Goal: Information Seeking & Learning: Check status

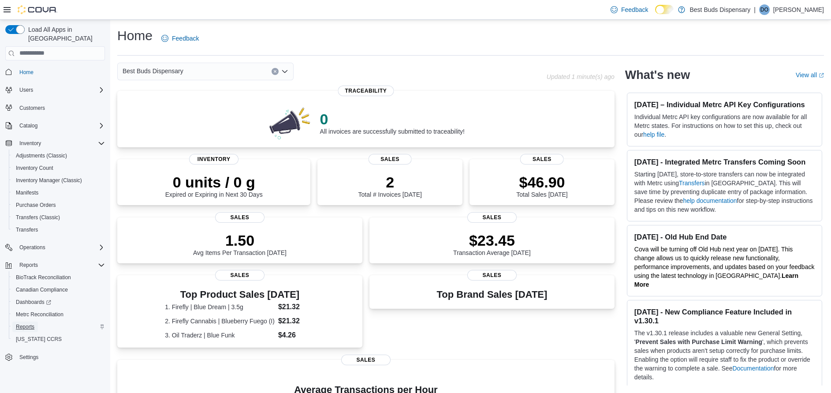
click at [25, 323] on span "Reports" at bounding box center [25, 326] width 19 height 7
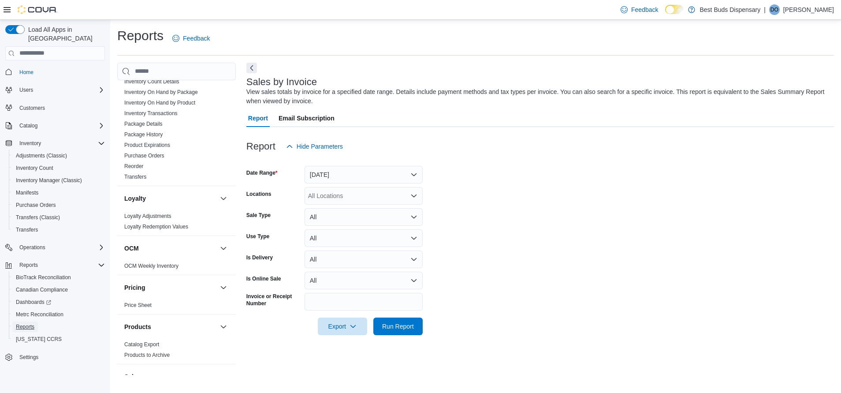
scroll to position [595, 0]
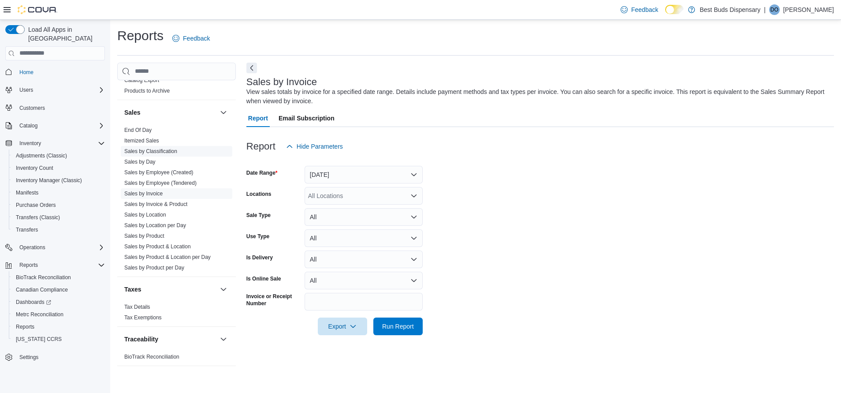
click at [156, 149] on link "Sales by Classification" at bounding box center [150, 151] width 53 height 6
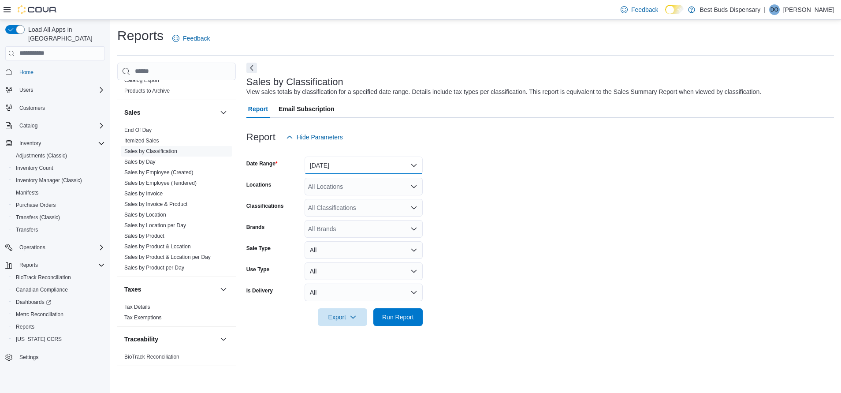
click at [324, 166] on button "Yesterday" at bounding box center [364, 165] width 118 height 18
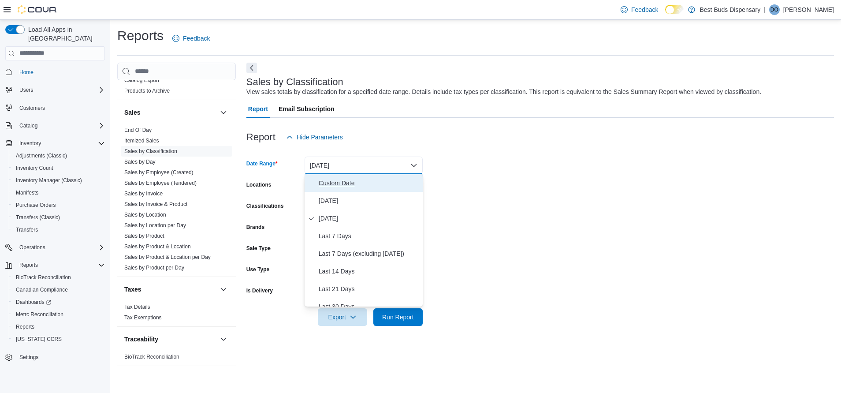
click at [331, 182] on span "Custom Date" at bounding box center [369, 183] width 100 height 11
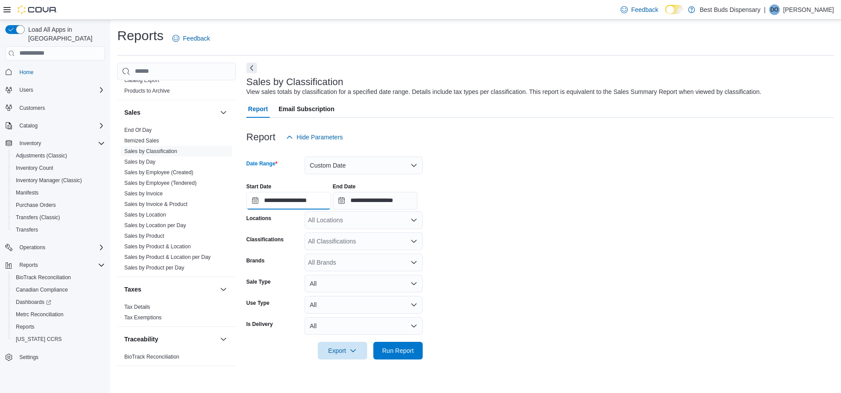
click at [310, 200] on input "**********" at bounding box center [288, 201] width 85 height 18
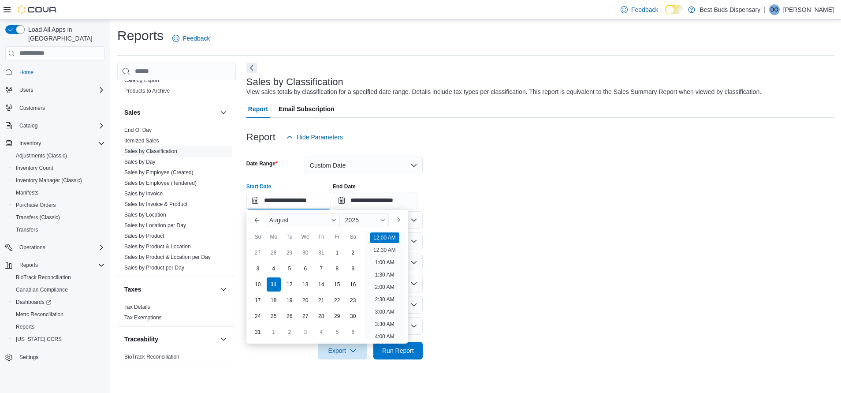
scroll to position [27, 0]
click at [291, 219] on div "August" at bounding box center [303, 220] width 74 height 14
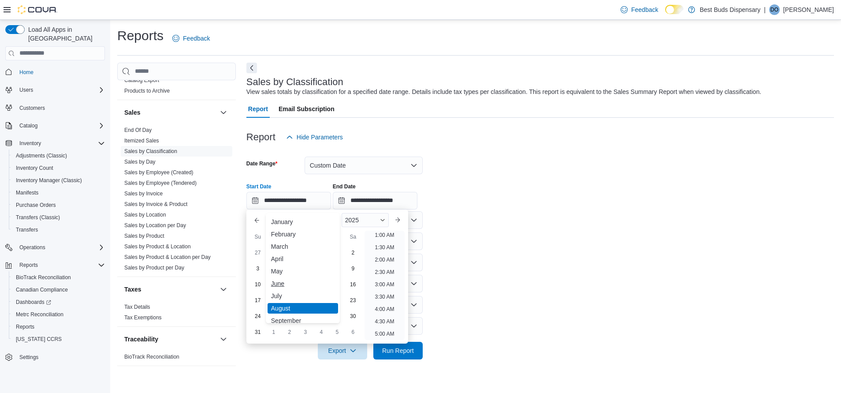
click at [280, 286] on div "June" at bounding box center [303, 283] width 71 height 11
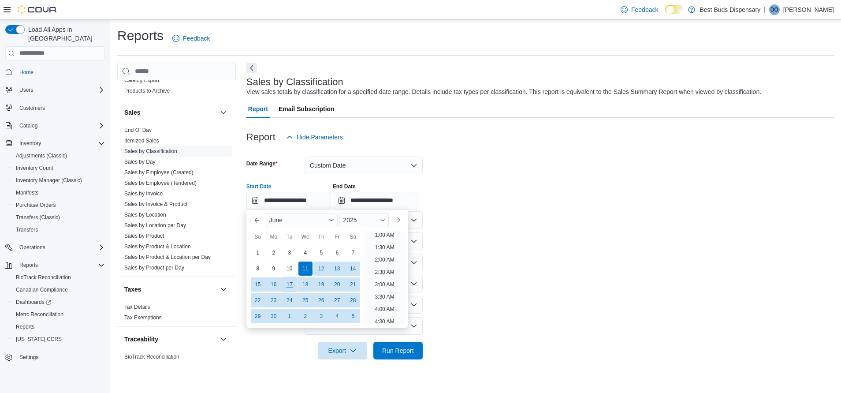
scroll to position [2, 0]
click at [253, 252] on div "1" at bounding box center [257, 252] width 15 height 15
type input "**********"
click at [372, 203] on input "**********" at bounding box center [375, 201] width 85 height 18
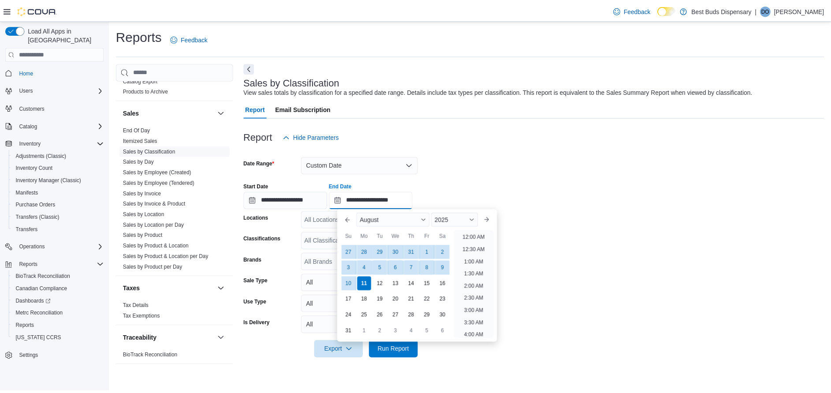
scroll to position [485, 0]
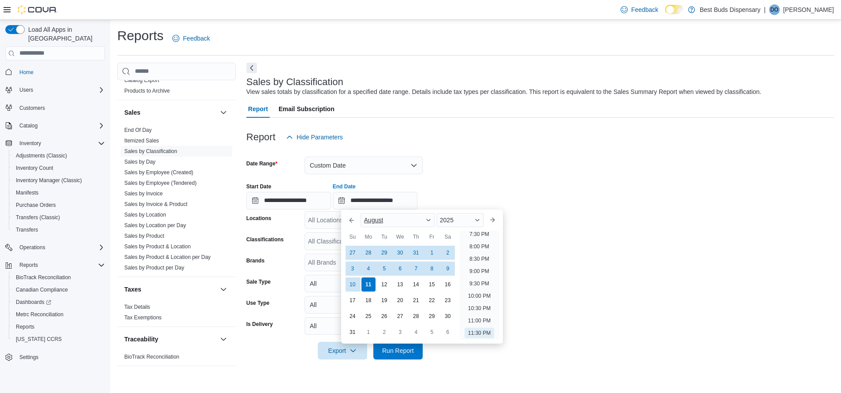
click at [398, 219] on div "August" at bounding box center [398, 220] width 74 height 14
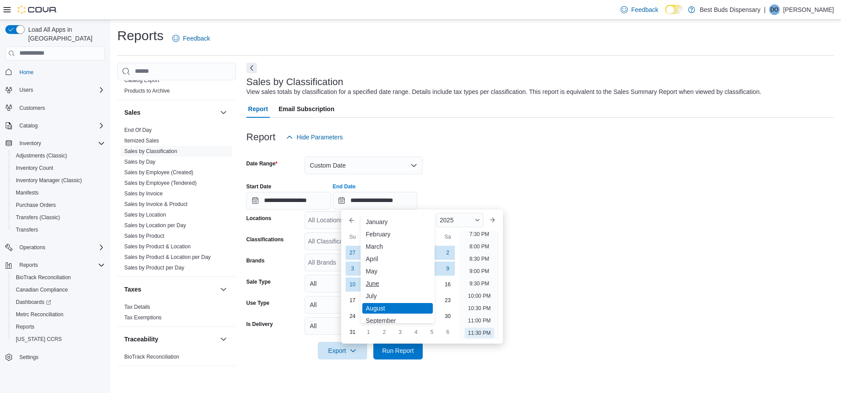
click at [375, 279] on div "June" at bounding box center [397, 283] width 71 height 11
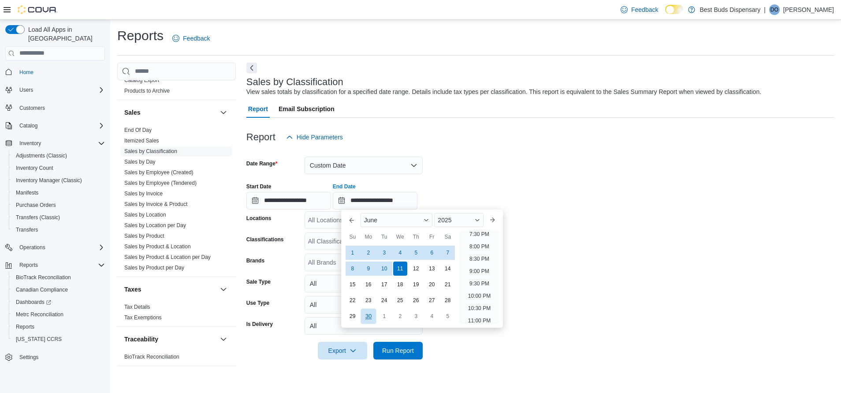
click at [371, 316] on div "30" at bounding box center [368, 315] width 15 height 15
type input "**********"
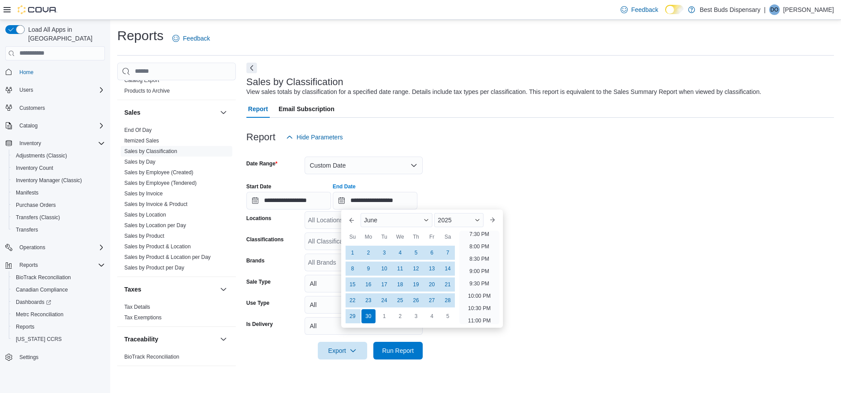
click at [589, 236] on form "**********" at bounding box center [539, 252] width 587 height 213
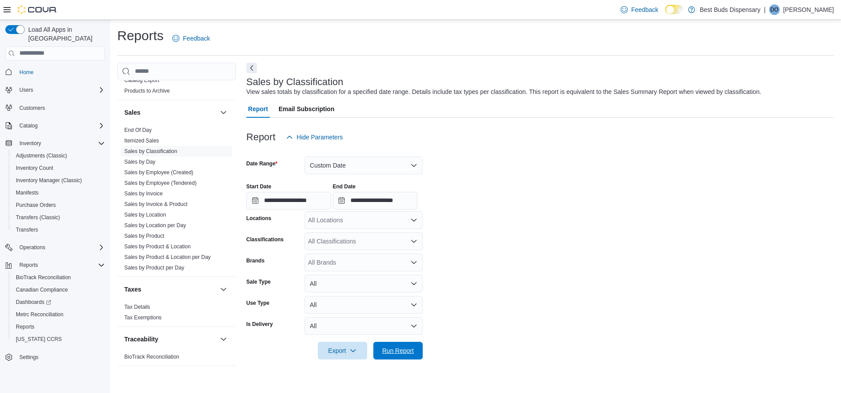
click at [387, 348] on span "Run Report" at bounding box center [398, 350] width 32 height 9
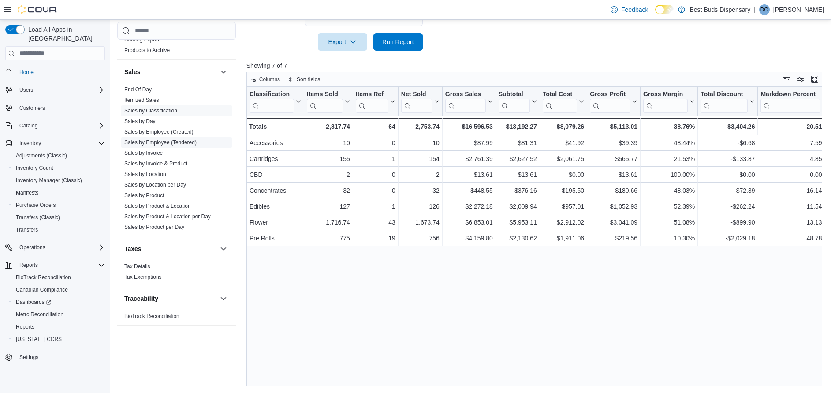
drag, startPoint x: 146, startPoint y: 175, endPoint x: 160, endPoint y: 178, distance: 14.0
click at [146, 175] on link "Sales by Location" at bounding box center [145, 174] width 42 height 6
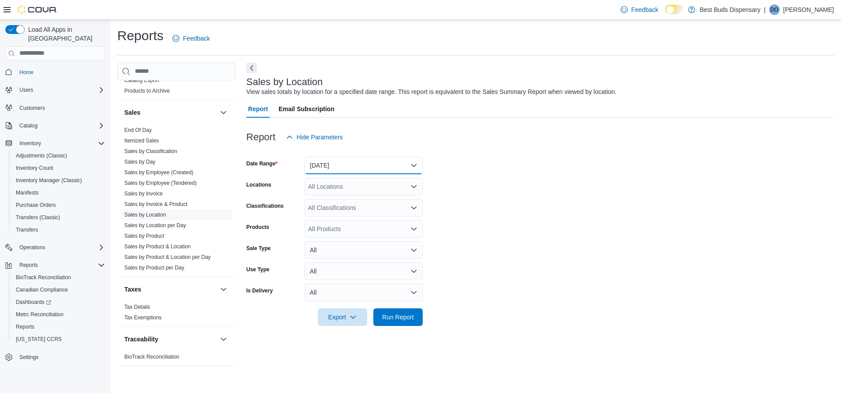
click at [330, 164] on button "Yesterday" at bounding box center [364, 165] width 118 height 18
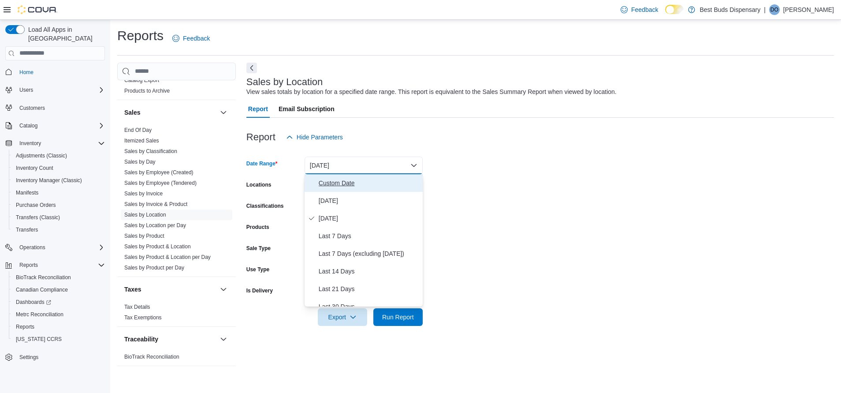
click at [333, 181] on span "Custom Date" at bounding box center [369, 183] width 100 height 11
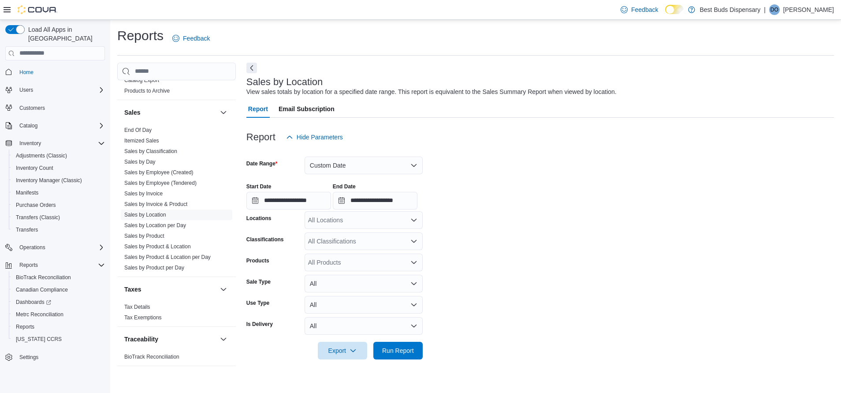
click at [313, 190] on div "**********" at bounding box center [288, 196] width 85 height 26
click at [312, 200] on input "**********" at bounding box center [288, 201] width 85 height 18
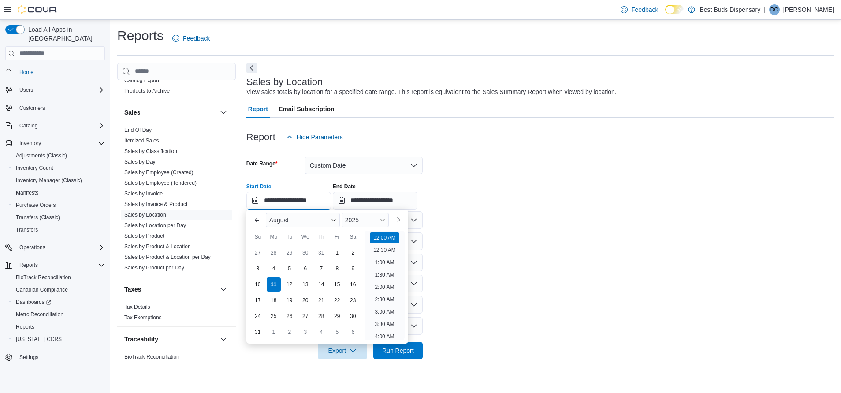
scroll to position [27, 0]
click at [309, 218] on div "August" at bounding box center [303, 220] width 74 height 14
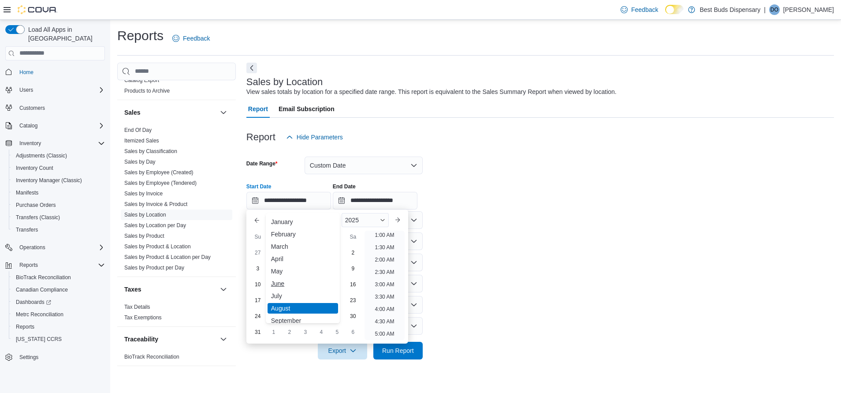
click at [287, 283] on div "June" at bounding box center [303, 283] width 71 height 11
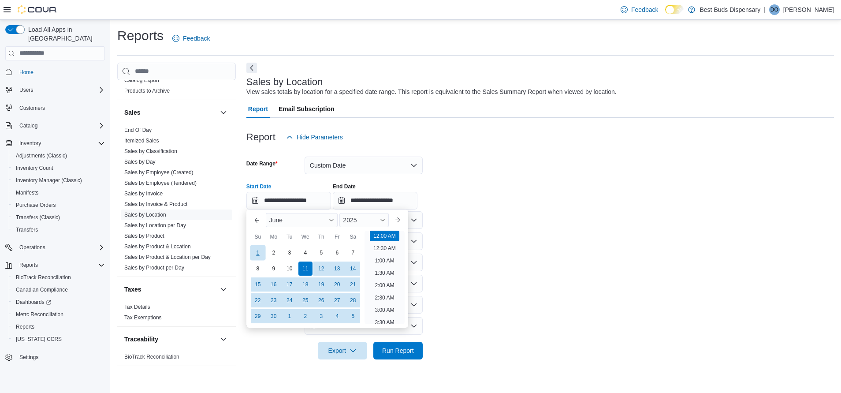
click at [259, 252] on div "1" at bounding box center [257, 252] width 15 height 15
type input "**********"
click at [381, 200] on input "**********" at bounding box center [375, 201] width 85 height 18
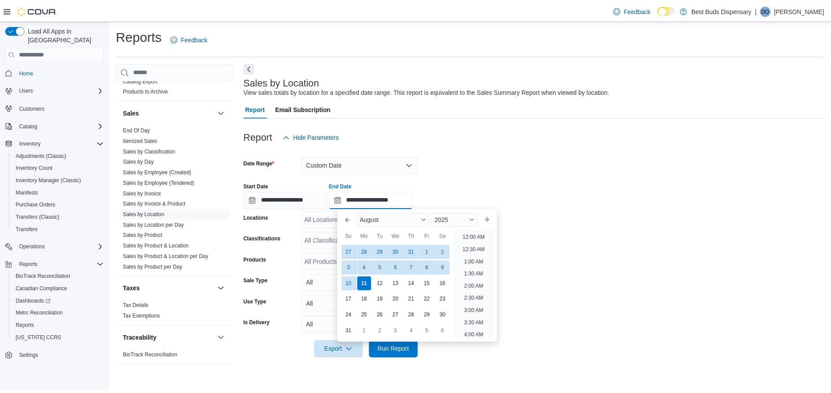
scroll to position [485, 0]
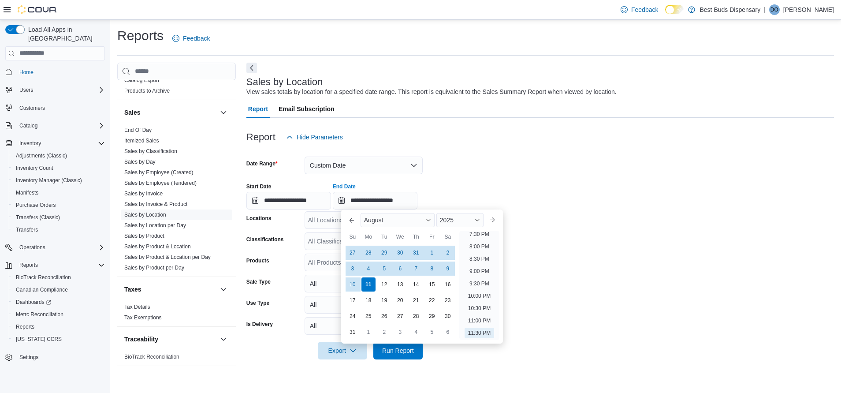
click at [369, 220] on span "August" at bounding box center [373, 219] width 19 height 7
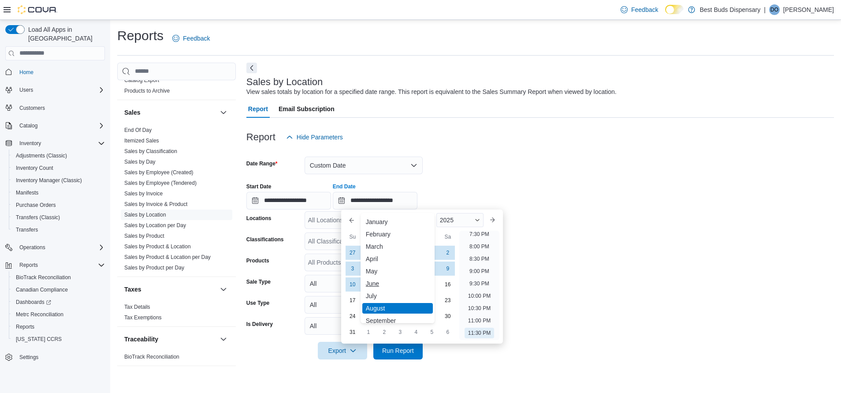
click at [372, 284] on div "June" at bounding box center [397, 283] width 71 height 11
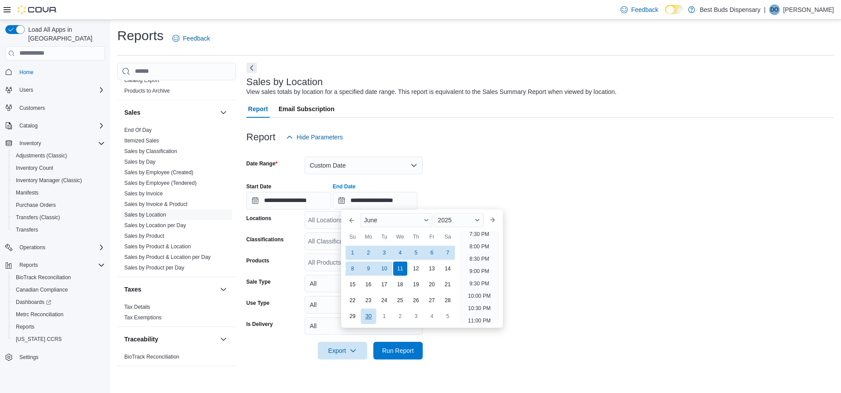
click at [372, 316] on div "30" at bounding box center [368, 315] width 15 height 15
type input "**********"
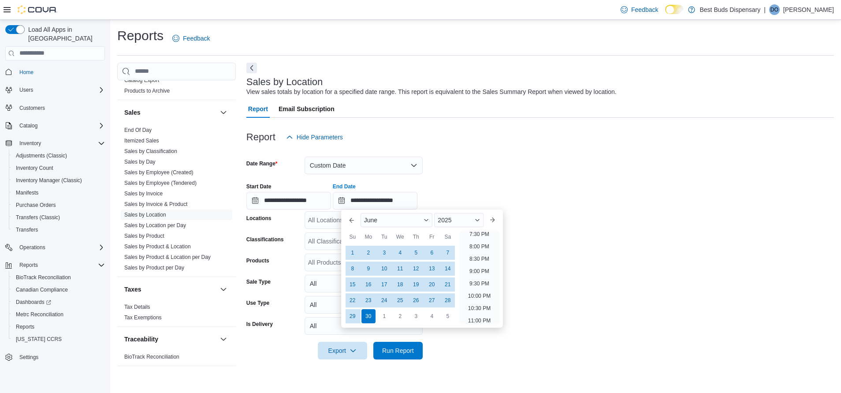
click at [619, 257] on form "**********" at bounding box center [539, 252] width 587 height 213
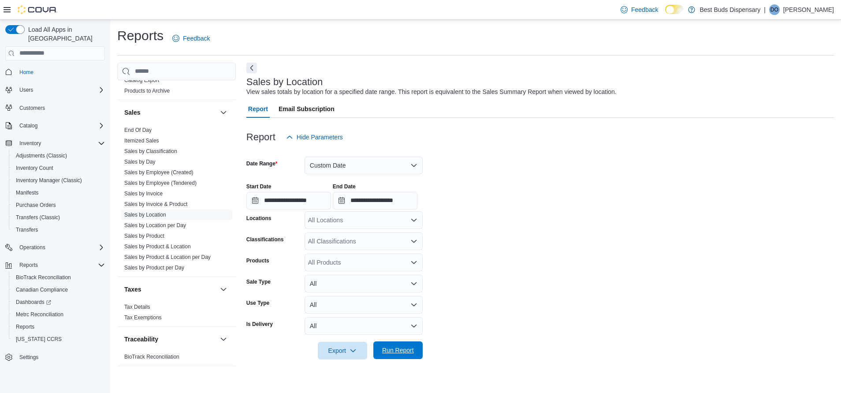
click at [394, 358] on span "Run Report" at bounding box center [398, 350] width 39 height 18
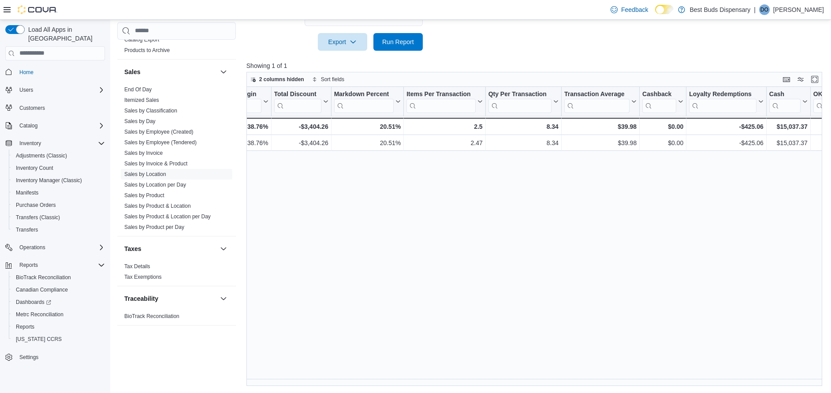
scroll to position [0, 617]
click at [138, 274] on link "Tax Exemptions" at bounding box center [142, 277] width 37 height 6
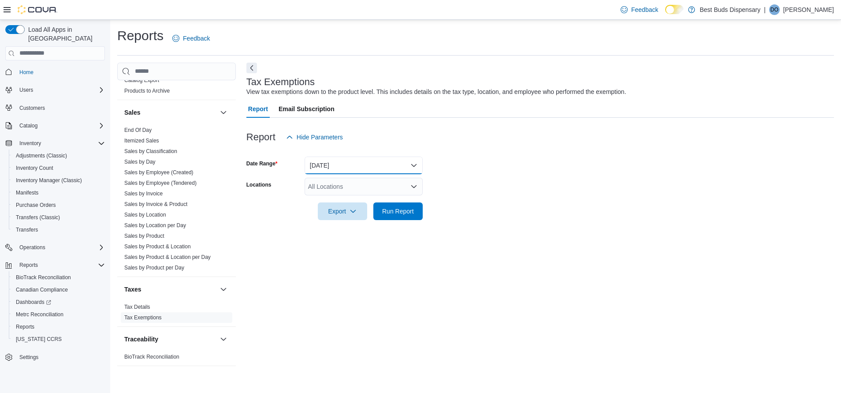
click at [324, 162] on button "Yesterday" at bounding box center [364, 165] width 118 height 18
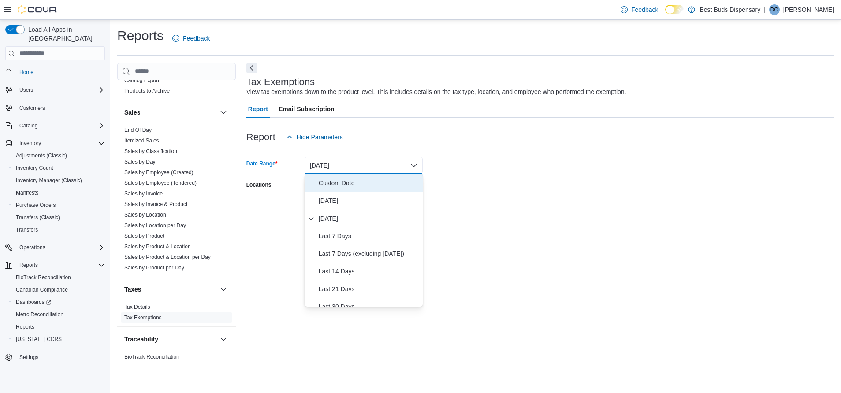
click at [331, 178] on span "Custom Date" at bounding box center [369, 183] width 100 height 11
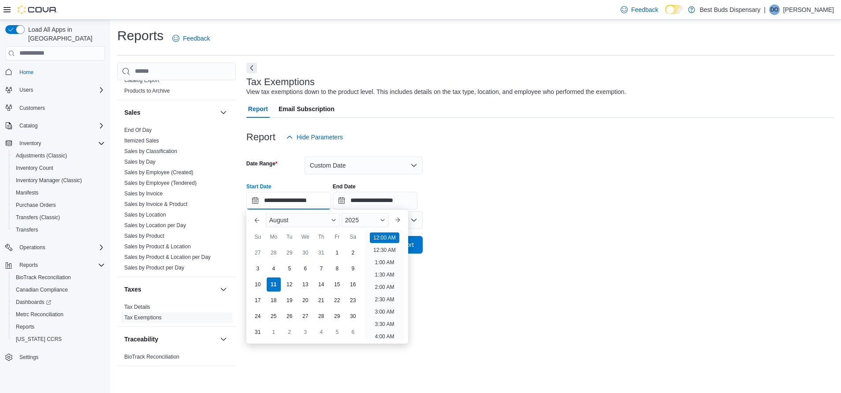
click at [255, 206] on input "**********" at bounding box center [288, 201] width 85 height 18
click at [297, 221] on div "August" at bounding box center [303, 220] width 74 height 14
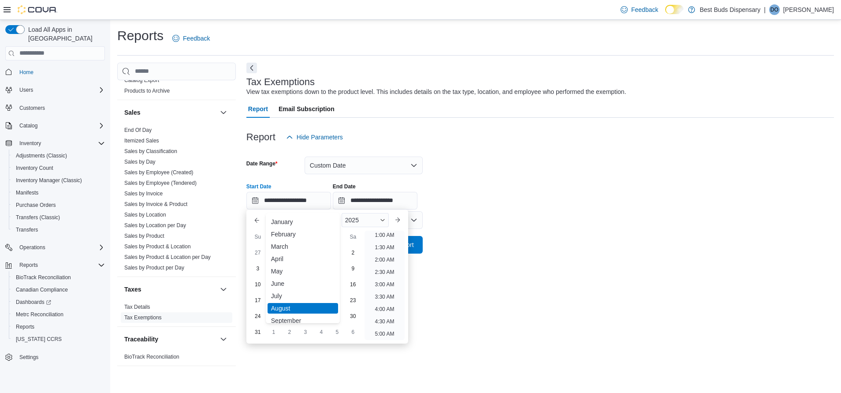
click at [292, 283] on div "June" at bounding box center [303, 283] width 71 height 11
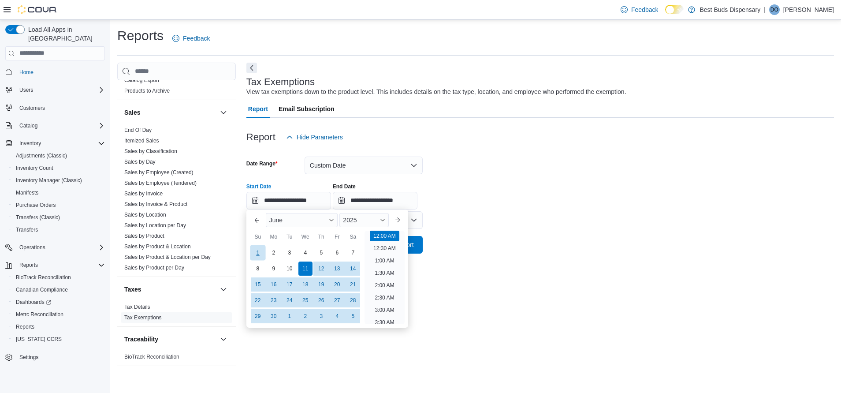
click at [253, 252] on div "1" at bounding box center [257, 252] width 15 height 15
type input "**********"
click at [388, 202] on input "**********" at bounding box center [375, 201] width 85 height 18
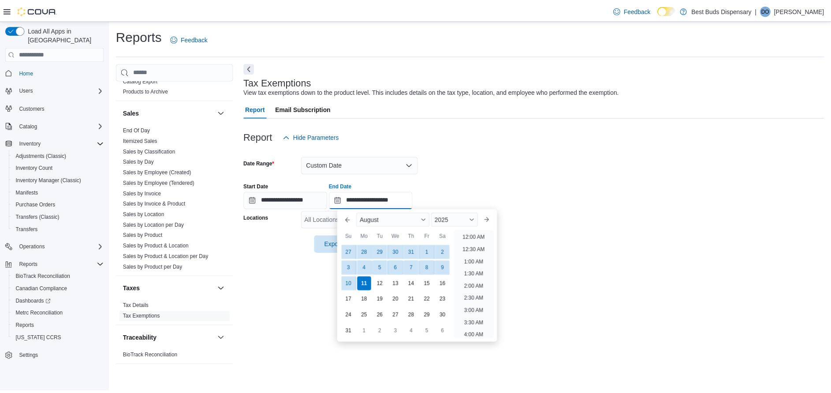
scroll to position [485, 0]
click at [383, 224] on div "August" at bounding box center [398, 220] width 74 height 14
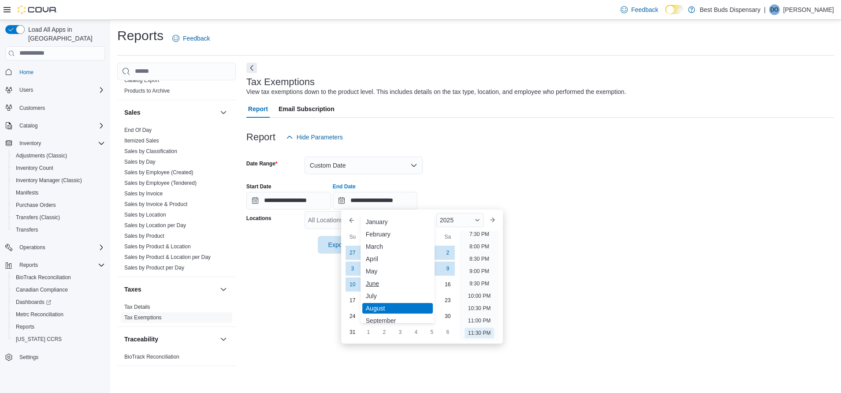
click at [377, 287] on div "June" at bounding box center [397, 283] width 71 height 11
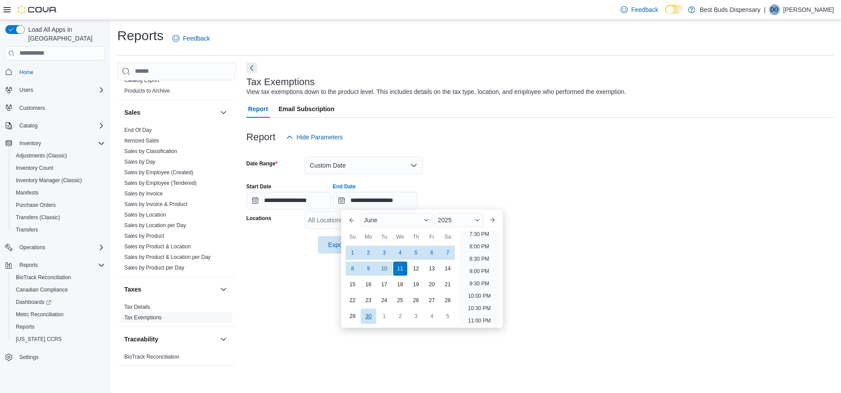
click at [369, 315] on div "30" at bounding box center [368, 315] width 15 height 15
type input "**********"
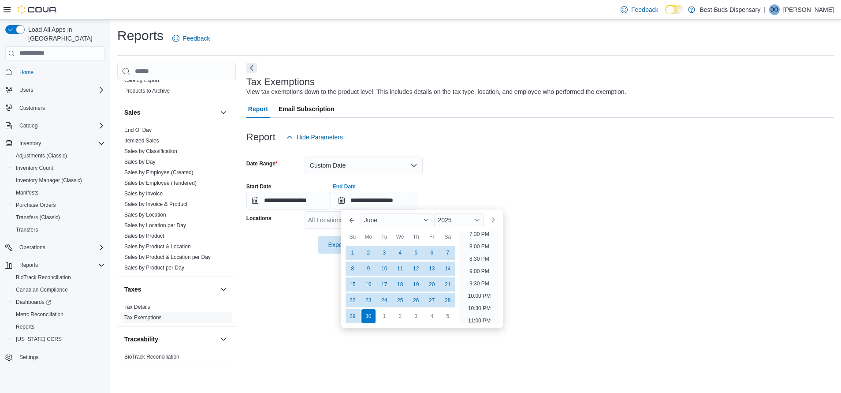
click at [623, 259] on div at bounding box center [539, 258] width 587 height 11
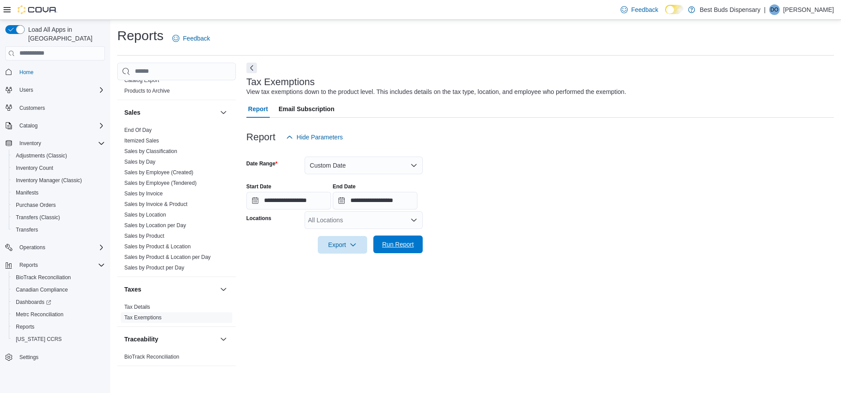
click at [396, 247] on span "Run Report" at bounding box center [398, 244] width 32 height 9
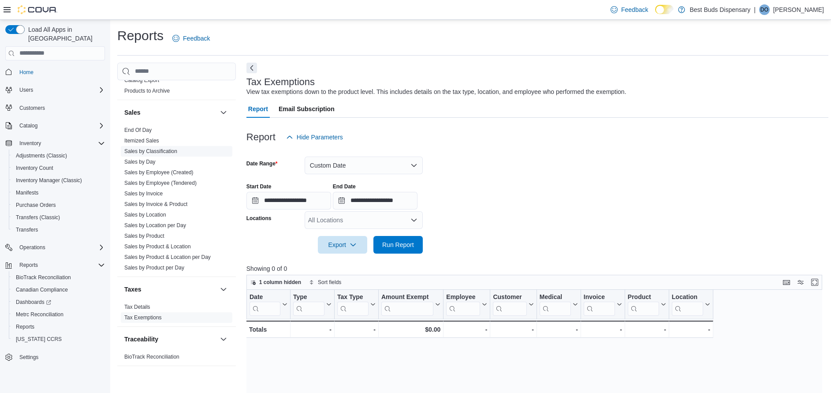
click at [151, 151] on link "Sales by Classification" at bounding box center [150, 151] width 53 height 6
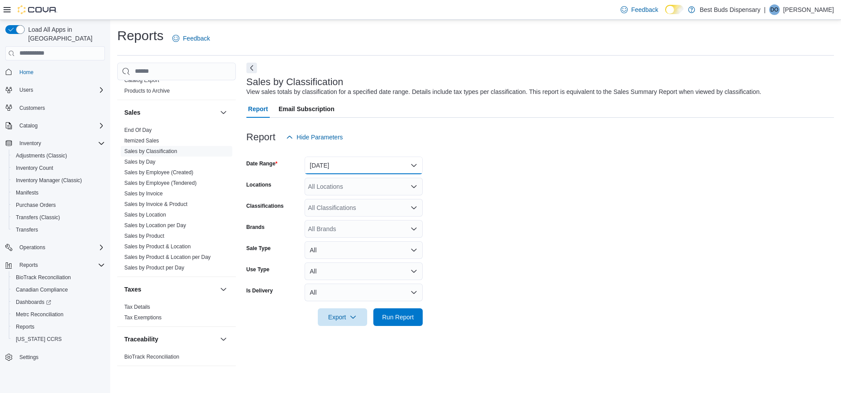
click at [362, 162] on button "Yesterday" at bounding box center [364, 165] width 118 height 18
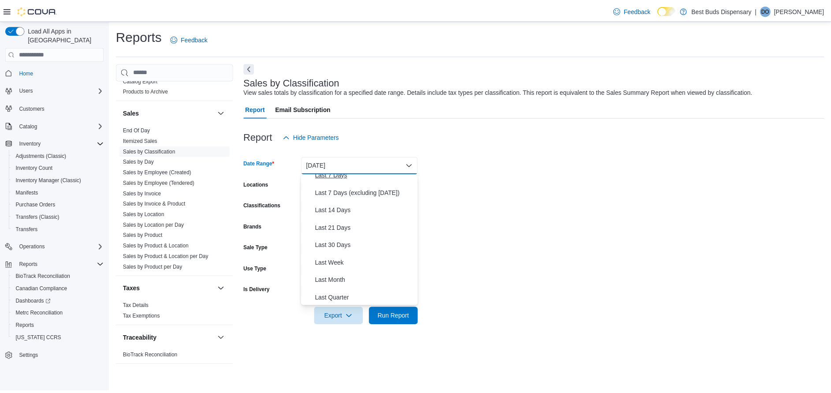
scroll to position [66, 0]
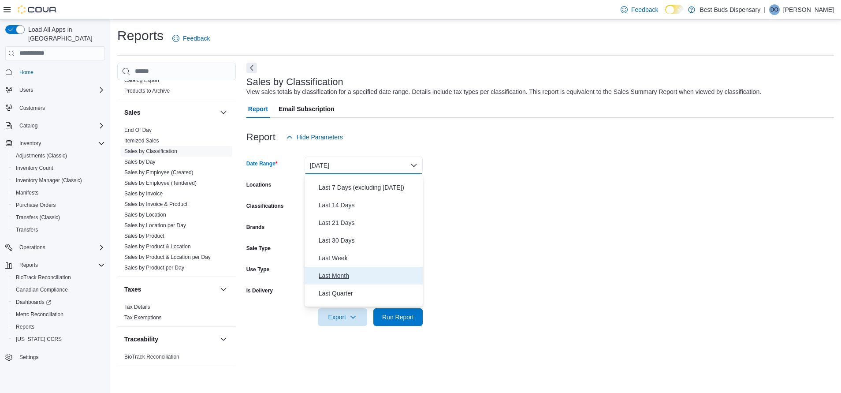
click at [346, 272] on span "Last Month" at bounding box center [369, 275] width 100 height 11
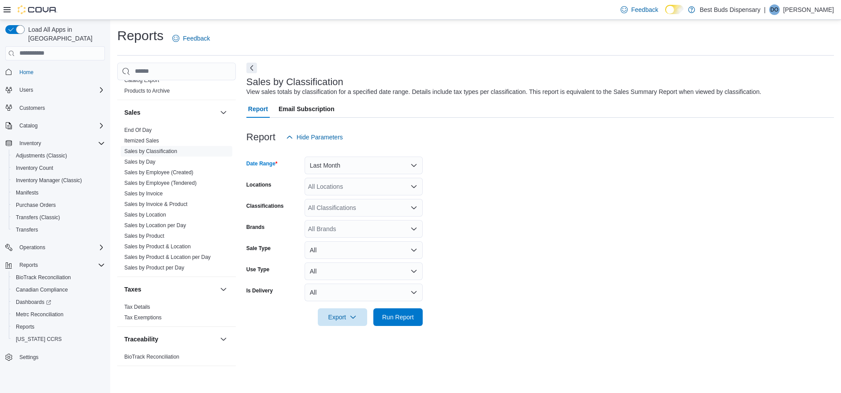
click at [523, 199] on form "Date Range Last Month Locations All Locations Classifications All Classificatio…" at bounding box center [539, 236] width 587 height 180
click at [398, 312] on span "Run Report" at bounding box center [398, 317] width 39 height 18
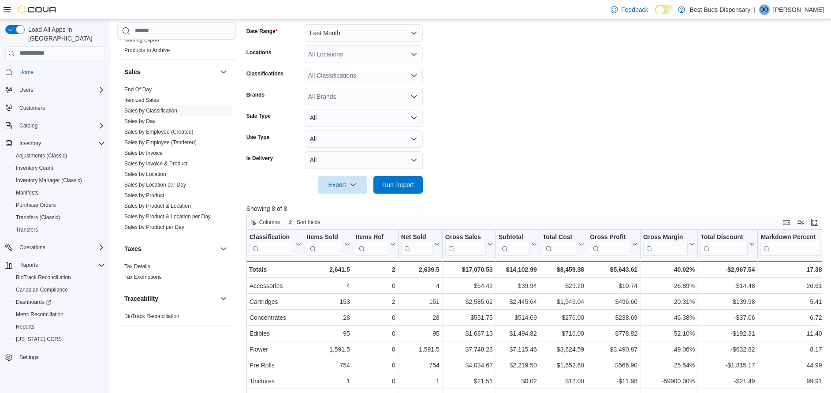
scroll to position [198, 0]
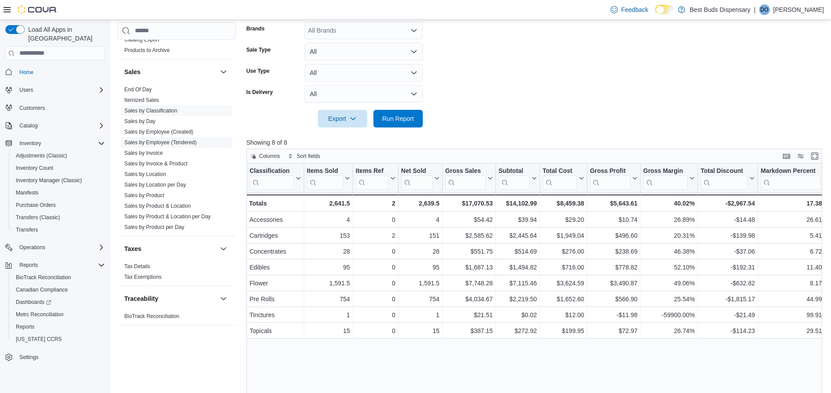
drag, startPoint x: 152, startPoint y: 173, endPoint x: 217, endPoint y: 181, distance: 65.8
click at [152, 173] on link "Sales by Location" at bounding box center [145, 174] width 42 height 6
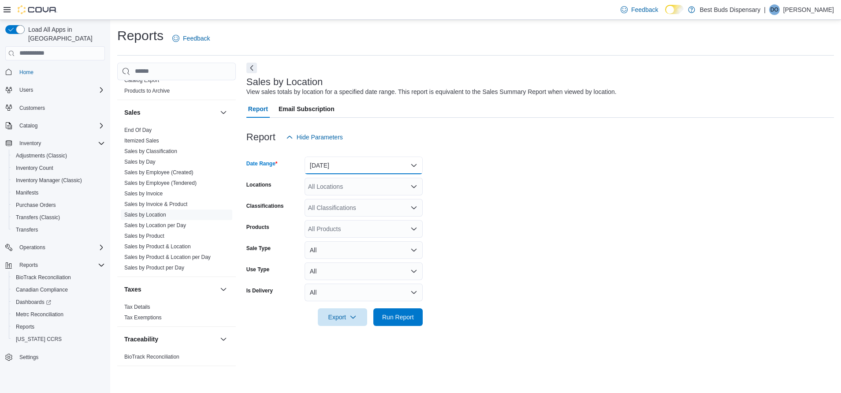
click at [373, 168] on button "Yesterday" at bounding box center [364, 165] width 118 height 18
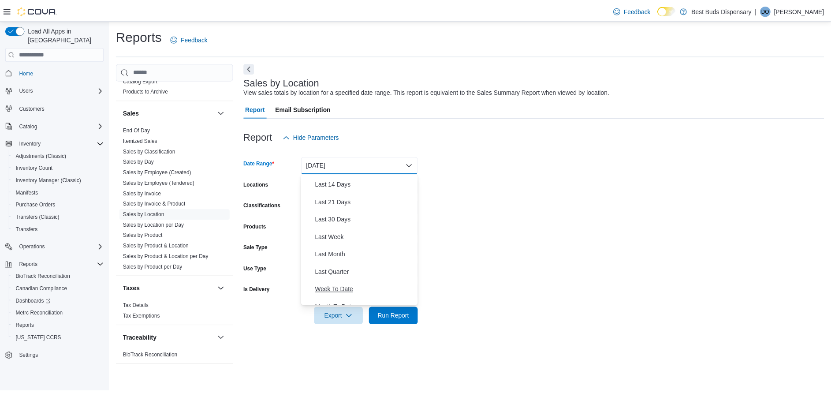
scroll to position [66, 0]
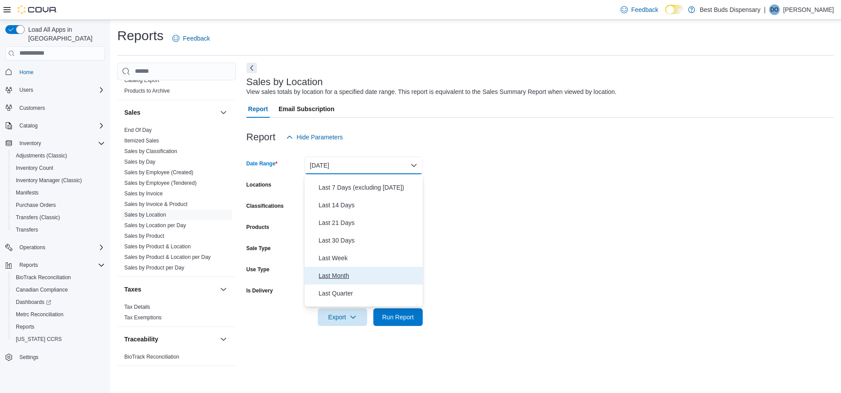
click at [342, 272] on span "Last Month" at bounding box center [369, 275] width 100 height 11
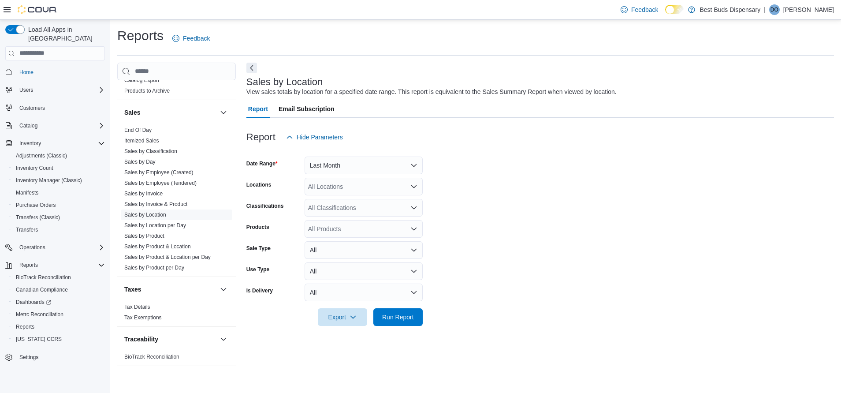
click at [578, 226] on form "Date Range Last Month Locations All Locations Classifications All Classificatio…" at bounding box center [539, 236] width 587 height 180
click at [390, 322] on span "Run Report" at bounding box center [398, 317] width 39 height 18
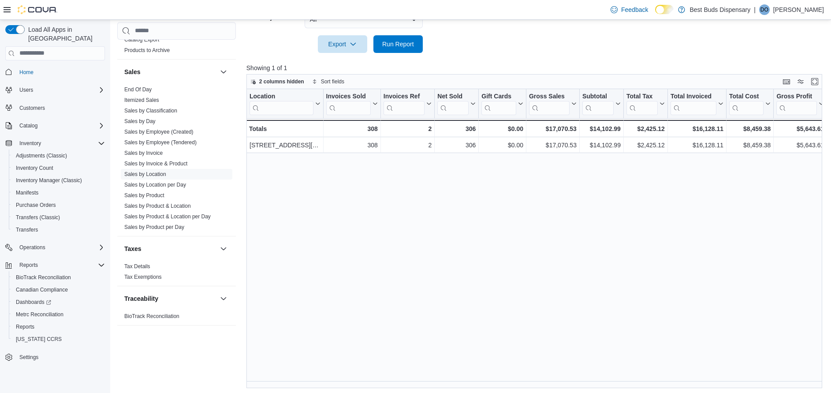
scroll to position [275, 0]
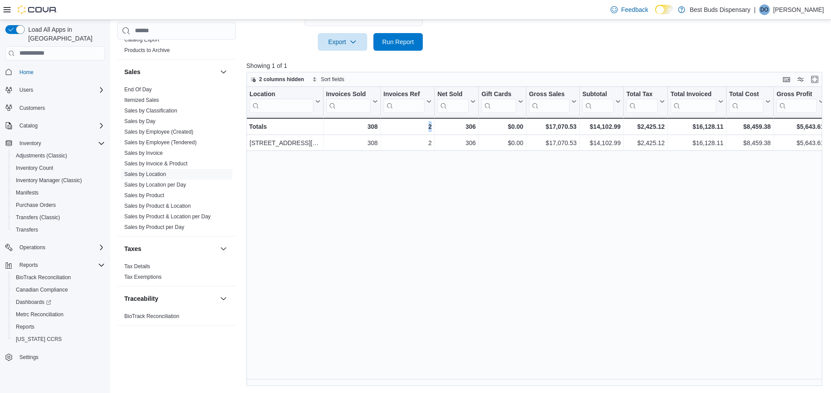
drag, startPoint x: 418, startPoint y: 379, endPoint x: 443, endPoint y: 382, distance: 25.3
click at [443, 382] on div "Location Click to view column header actions Invoices Sold Click to view column…" at bounding box center [537, 236] width 582 height 299
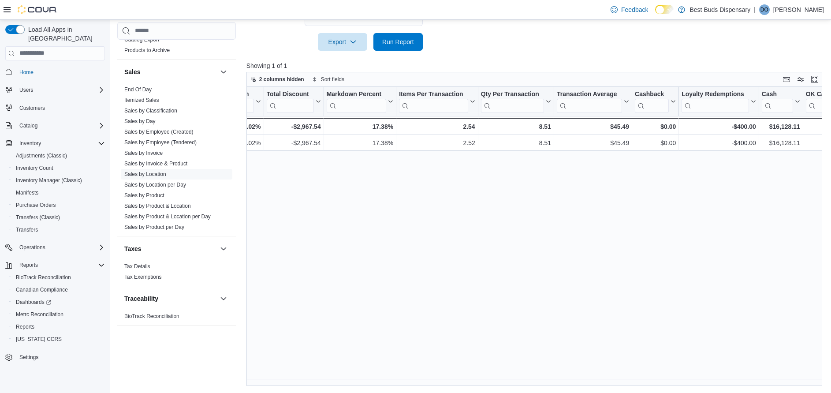
scroll to position [0, 629]
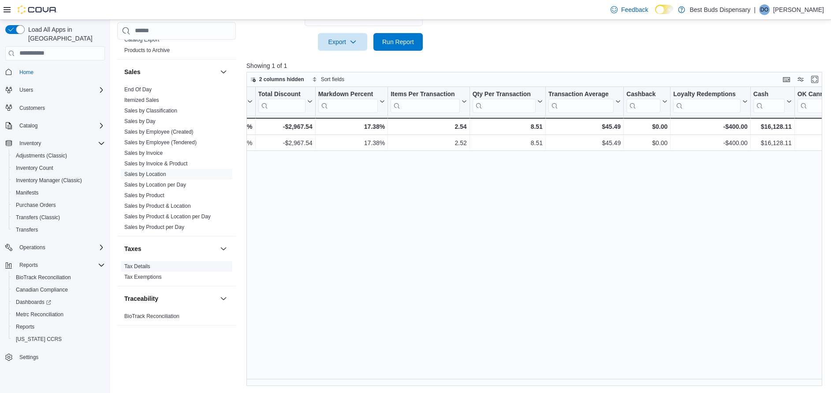
click at [132, 263] on span "Tax Details" at bounding box center [137, 266] width 26 height 7
click at [143, 268] on link "Tax Details" at bounding box center [137, 266] width 26 height 6
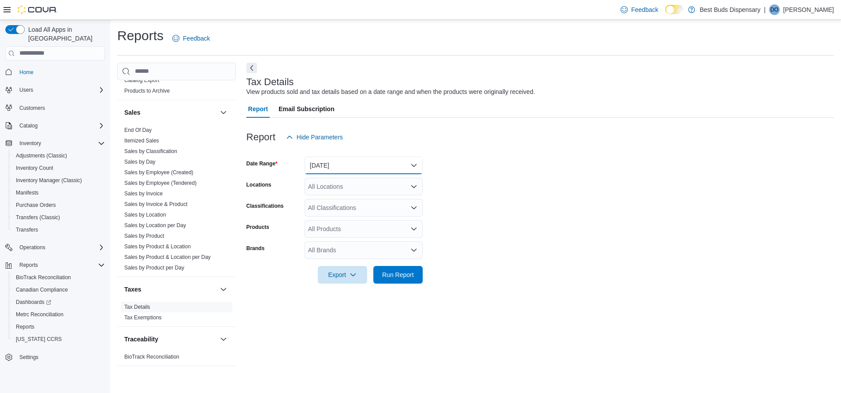
click at [333, 169] on button "Yesterday" at bounding box center [364, 165] width 118 height 18
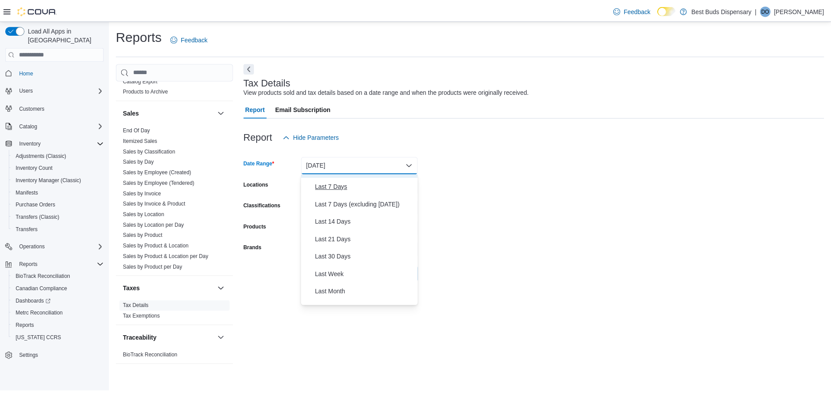
scroll to position [66, 0]
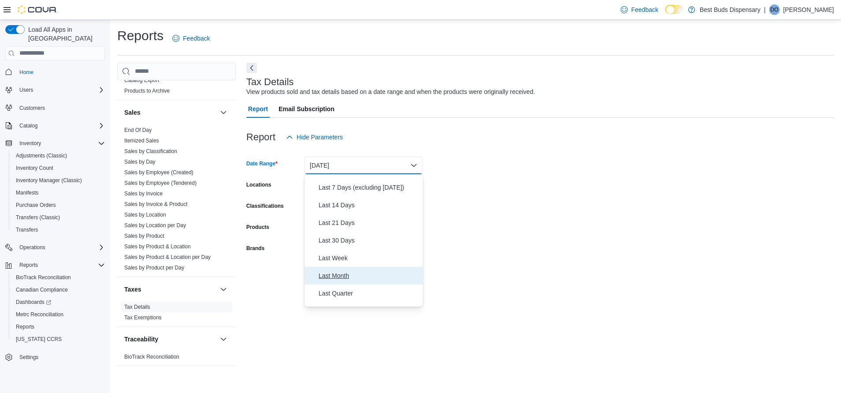
click at [335, 274] on span "Last Month" at bounding box center [369, 275] width 100 height 11
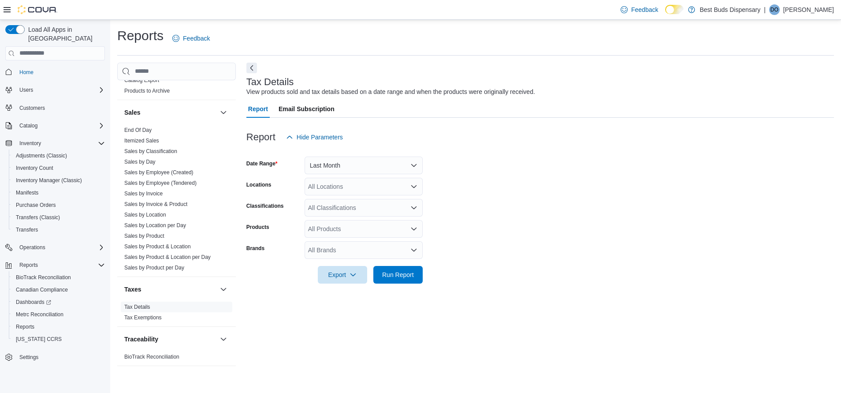
click at [520, 201] on form "Date Range Last Month Locations All Locations Classifications All Classificatio…" at bounding box center [539, 215] width 587 height 138
click at [409, 270] on span "Run Report" at bounding box center [398, 274] width 39 height 18
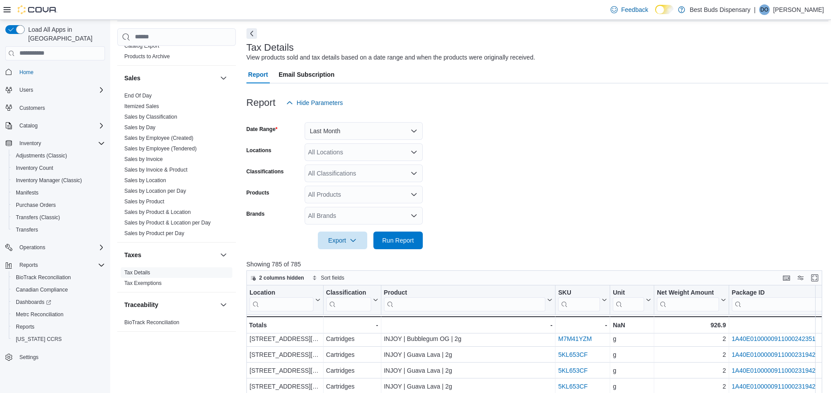
scroll to position [233, 0]
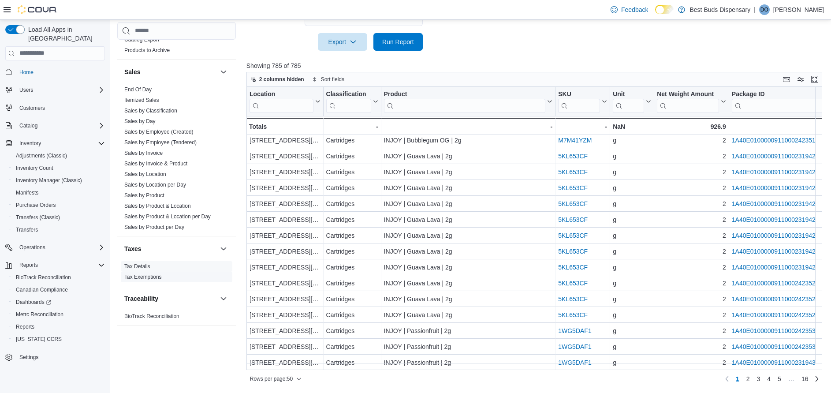
click at [152, 278] on link "Tax Exemptions" at bounding box center [142, 277] width 37 height 6
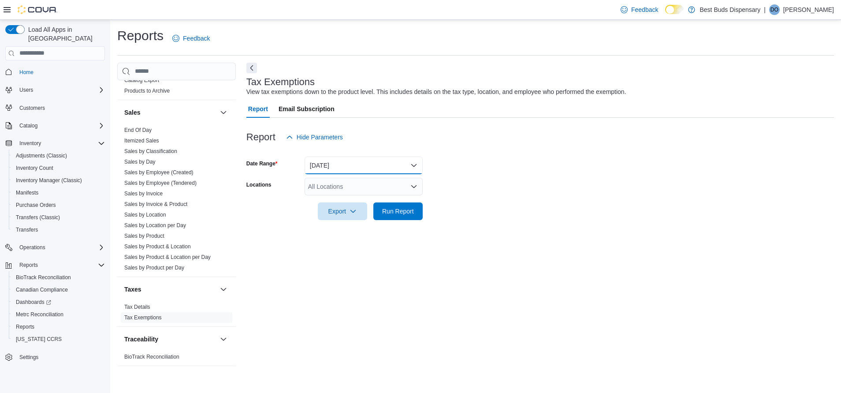
click at [332, 157] on button "Yesterday" at bounding box center [364, 165] width 118 height 18
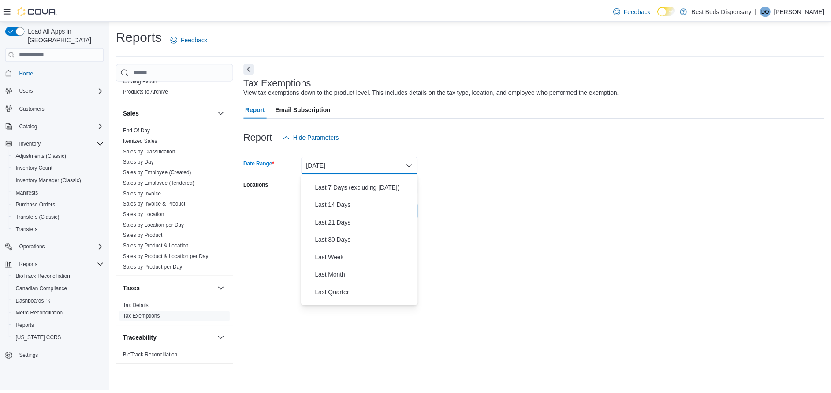
scroll to position [132, 0]
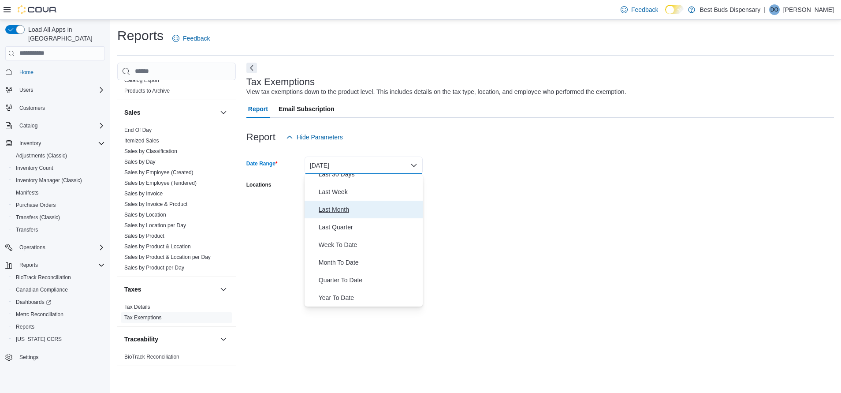
click at [331, 204] on span "Last Month" at bounding box center [369, 209] width 100 height 11
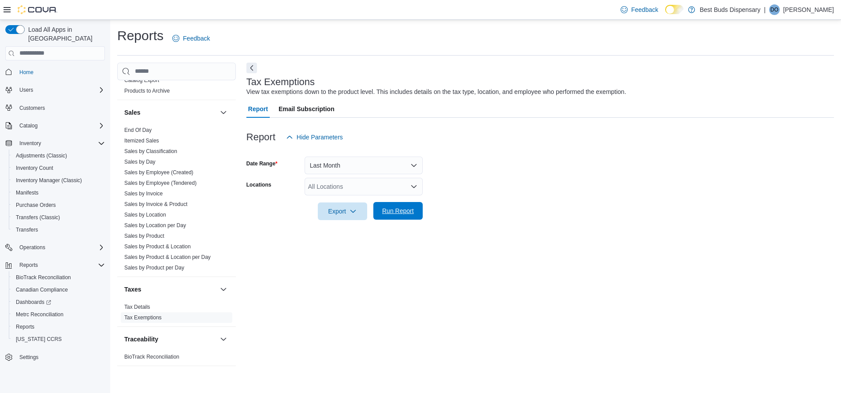
drag, startPoint x: 409, startPoint y: 208, endPoint x: 421, endPoint y: 208, distance: 11.9
click at [409, 208] on span "Run Report" at bounding box center [398, 210] width 32 height 9
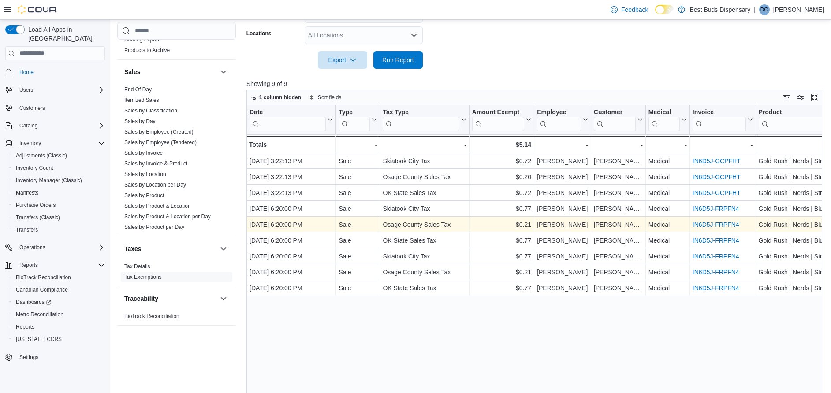
scroll to position [169, 0]
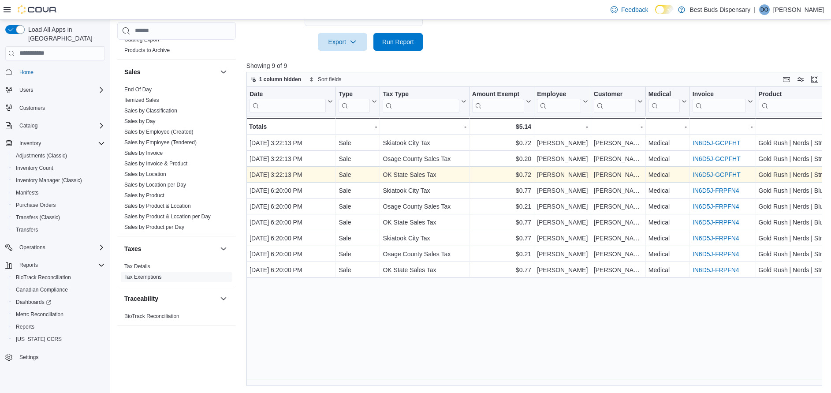
click at [722, 171] on link "IN6D5J-GCPFHT" at bounding box center [716, 174] width 48 height 7
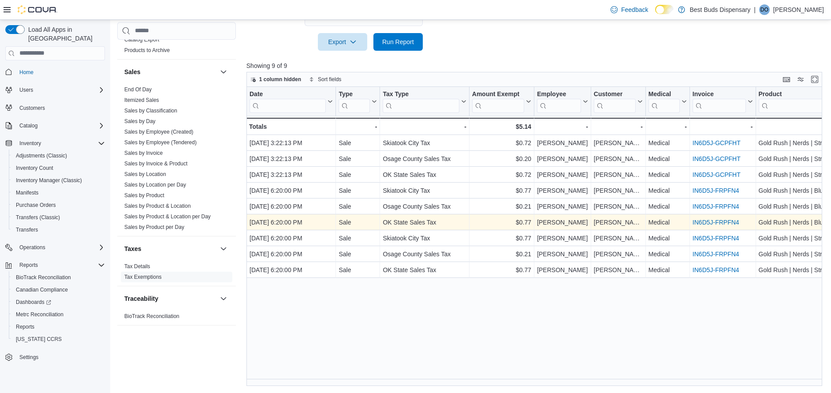
click at [723, 224] on link "IN6D5J-FRPFN4" at bounding box center [715, 222] width 47 height 7
